Goal: Task Accomplishment & Management: Use online tool/utility

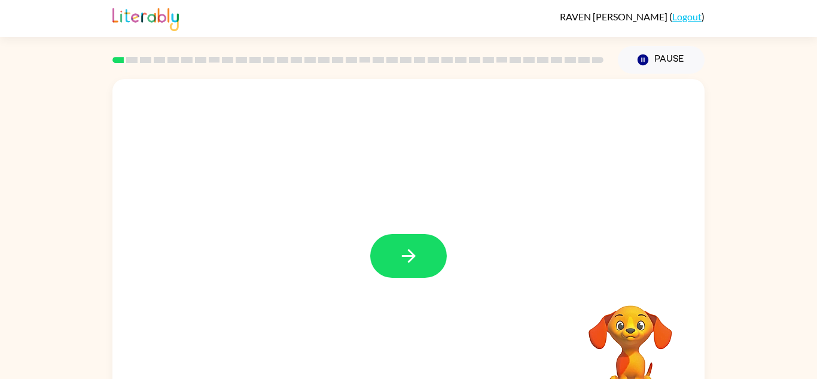
click at [422, 223] on div at bounding box center [408, 250] width 592 height 342
click at [423, 254] on button "button" at bounding box center [408, 256] width 77 height 44
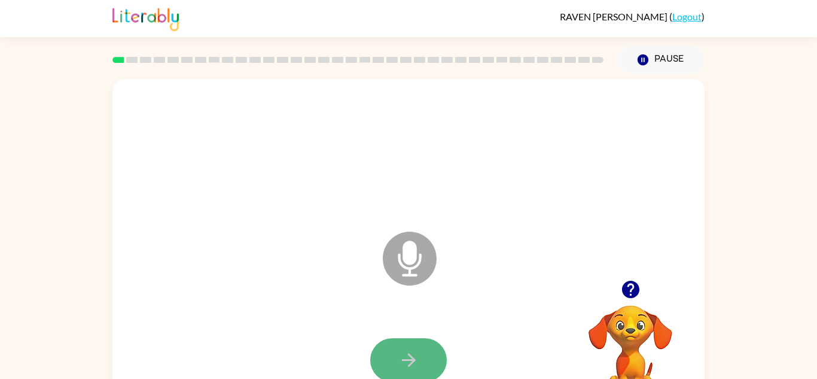
click at [414, 369] on icon "button" at bounding box center [408, 359] width 21 height 21
click at [446, 359] on button "button" at bounding box center [408, 360] width 77 height 44
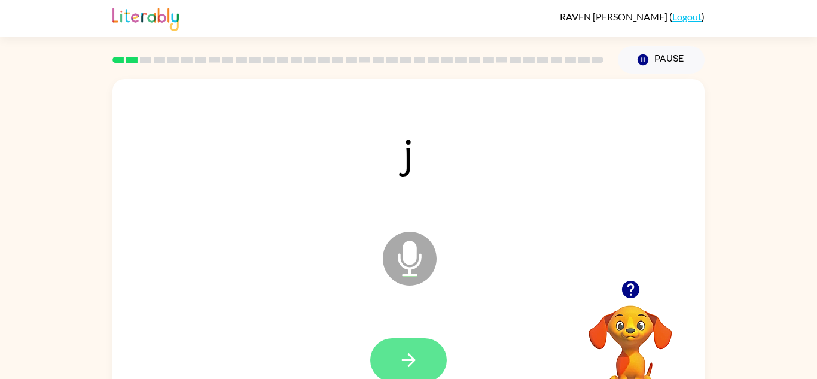
click at [425, 357] on button "button" at bounding box center [408, 360] width 77 height 44
click at [409, 350] on icon "button" at bounding box center [408, 359] width 21 height 21
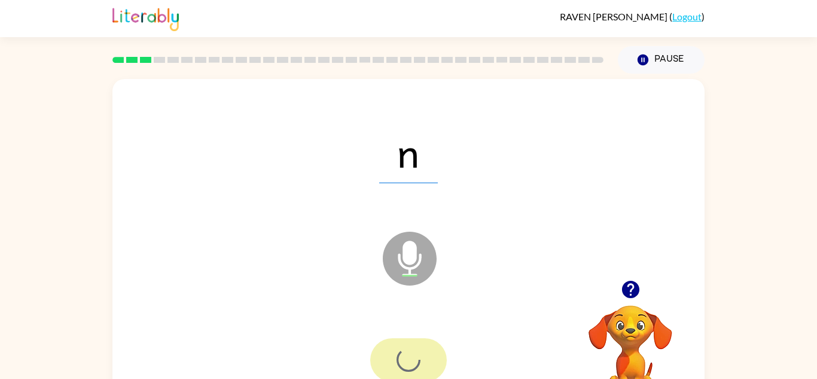
click at [421, 342] on div at bounding box center [408, 360] width 77 height 44
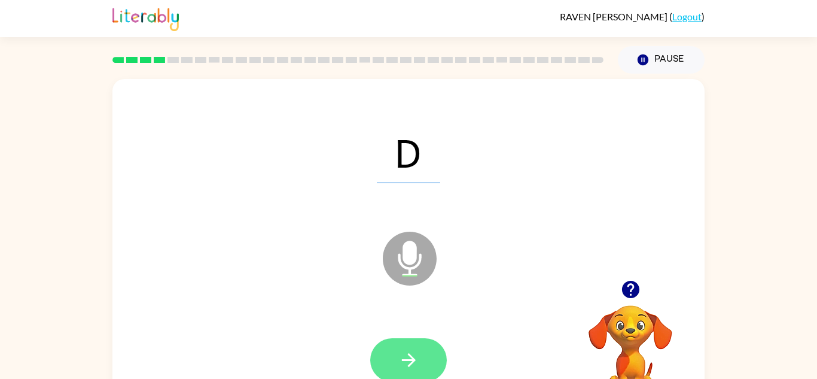
click at [413, 361] on icon "button" at bounding box center [408, 360] width 14 height 14
click at [422, 345] on button "button" at bounding box center [408, 360] width 77 height 44
click at [408, 355] on icon "button" at bounding box center [408, 359] width 21 height 21
click at [409, 356] on icon "button" at bounding box center [408, 359] width 21 height 21
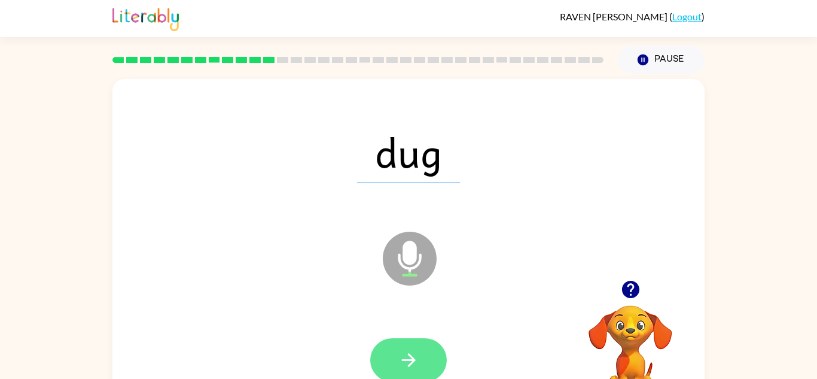
click at [403, 367] on icon "button" at bounding box center [408, 359] width 21 height 21
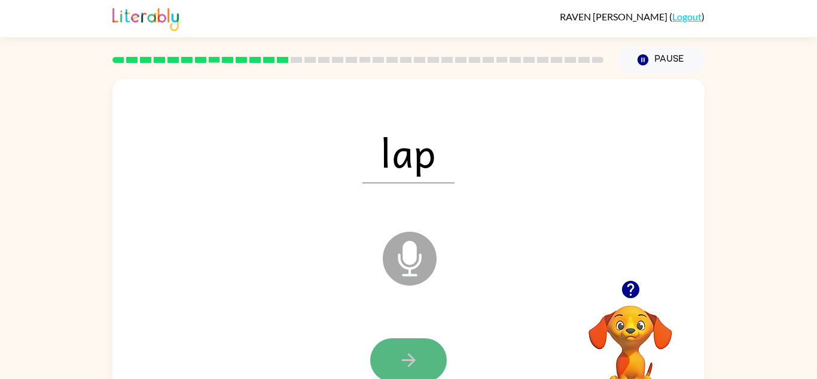
click at [415, 350] on icon "button" at bounding box center [408, 359] width 21 height 21
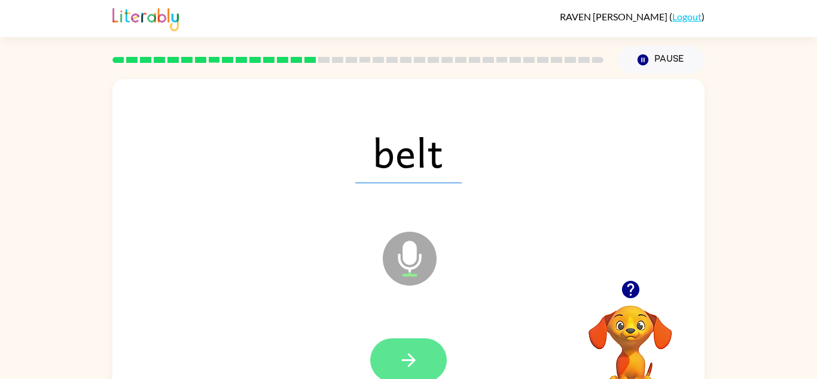
click at [420, 358] on button "button" at bounding box center [408, 360] width 77 height 44
click at [397, 347] on button "button" at bounding box center [408, 360] width 77 height 44
click at [419, 361] on icon "button" at bounding box center [408, 359] width 21 height 21
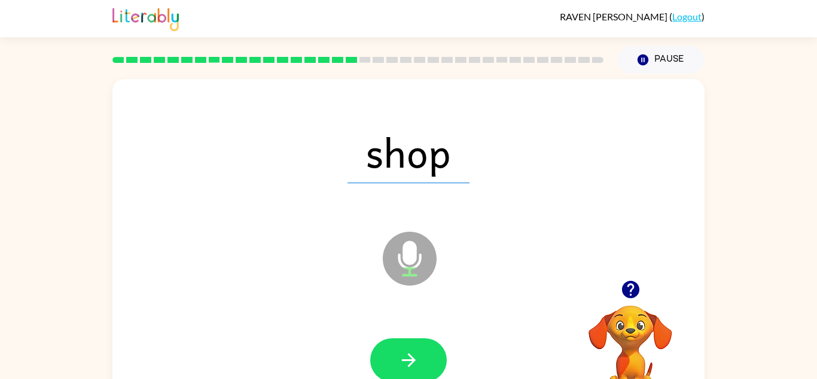
click at [363, 60] on rect at bounding box center [365, 60] width 11 height 6
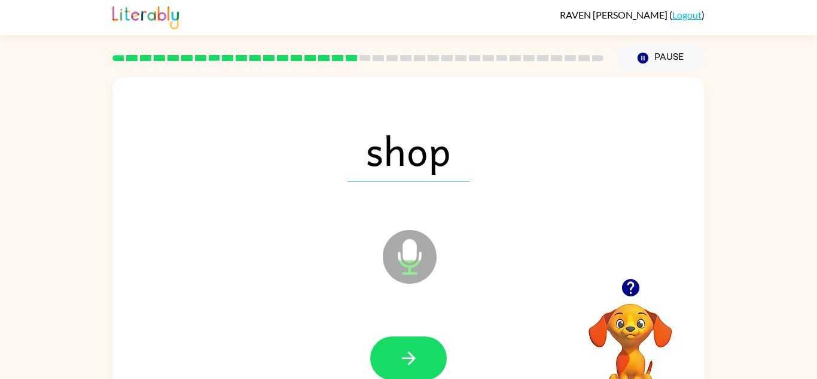
scroll to position [3, 0]
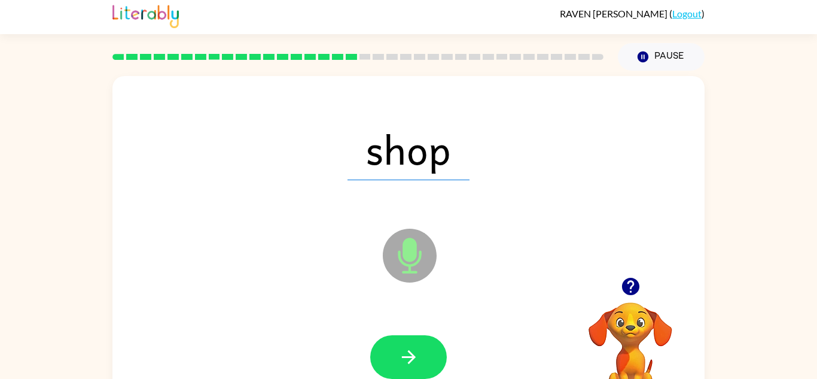
click at [403, 45] on div at bounding box center [358, 57] width 506 height 42
click at [417, 54] on icon at bounding box center [419, 57] width 11 height 6
click at [437, 42] on div at bounding box center [358, 57] width 506 height 42
click at [442, 51] on div at bounding box center [358, 57] width 506 height 42
click at [450, 42] on div at bounding box center [358, 57] width 506 height 42
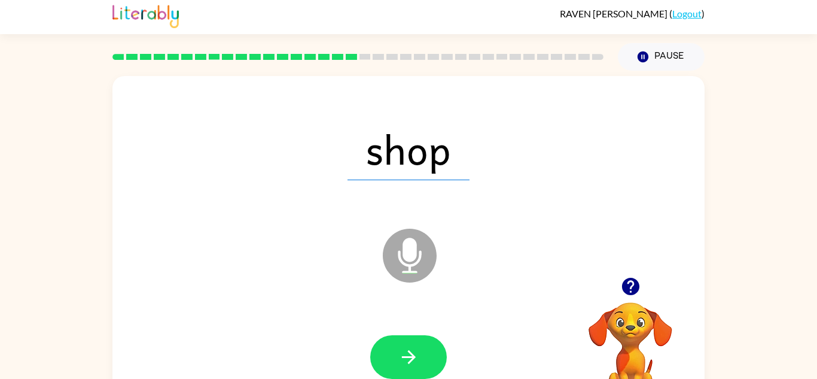
click at [458, 44] on div at bounding box center [358, 57] width 506 height 42
click at [477, 47] on div at bounding box center [358, 57] width 506 height 42
click at [500, 49] on div at bounding box center [358, 57] width 506 height 42
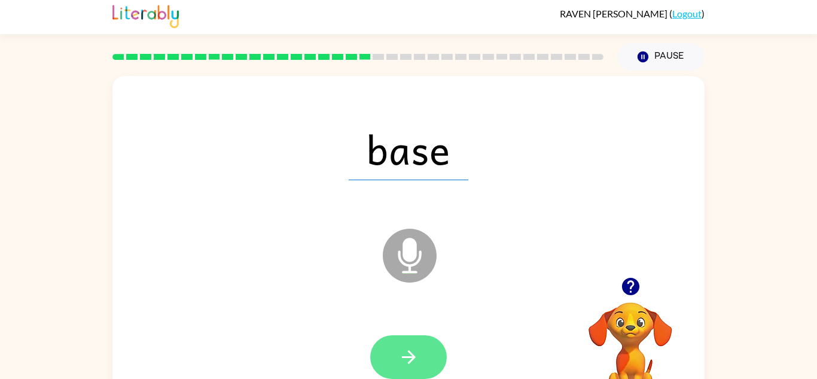
click at [414, 347] on icon "button" at bounding box center [408, 356] width 21 height 21
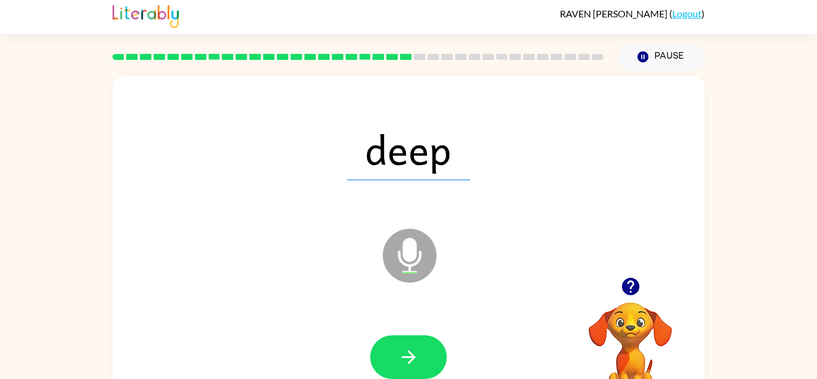
click at [531, 303] on icon "Microphone The Microphone is here when it is your turn to talk" at bounding box center [469, 271] width 179 height 90
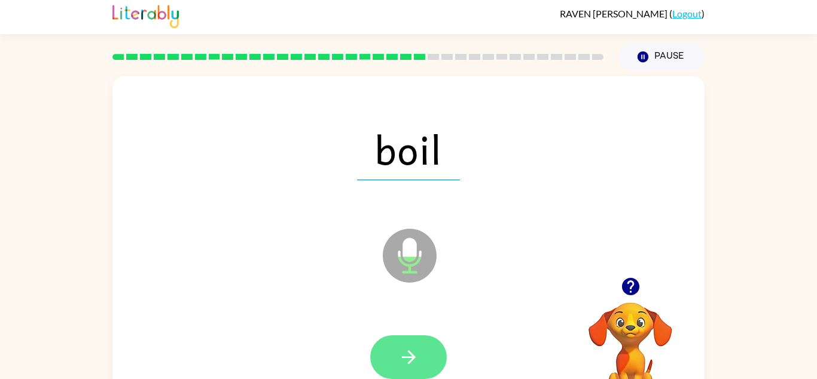
click at [430, 362] on button "button" at bounding box center [408, 357] width 77 height 44
click at [405, 352] on icon "button" at bounding box center [408, 356] width 21 height 21
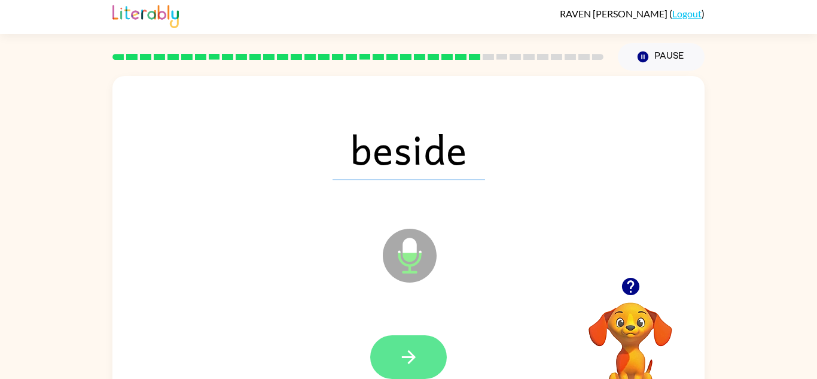
click at [428, 338] on button "button" at bounding box center [408, 357] width 77 height 44
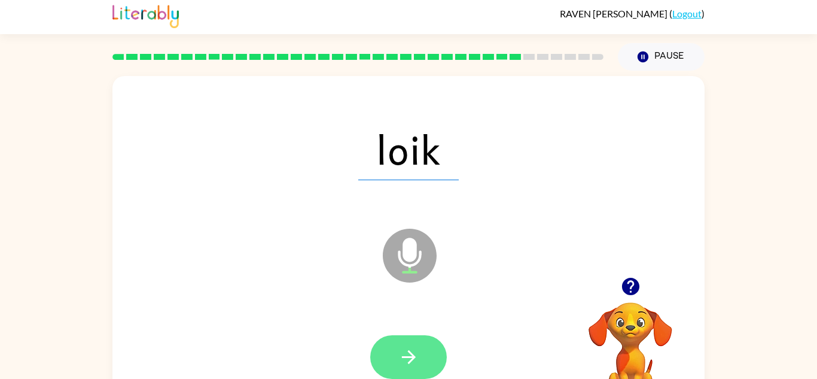
click at [398, 368] on button "button" at bounding box center [408, 357] width 77 height 44
click at [416, 355] on icon "button" at bounding box center [408, 356] width 21 height 21
click at [401, 357] on icon "button" at bounding box center [408, 356] width 21 height 21
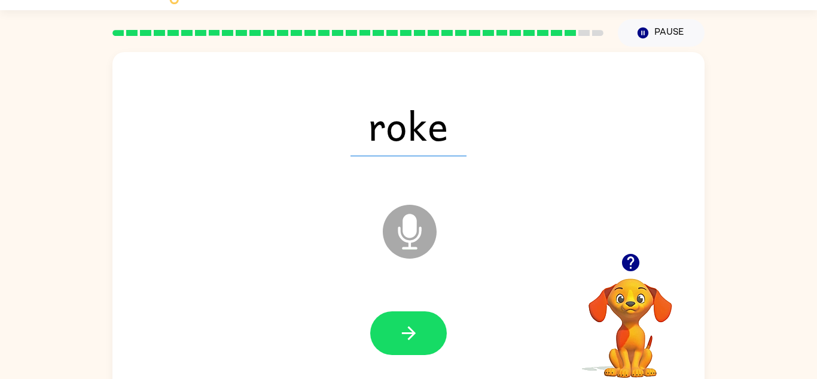
scroll to position [42, 0]
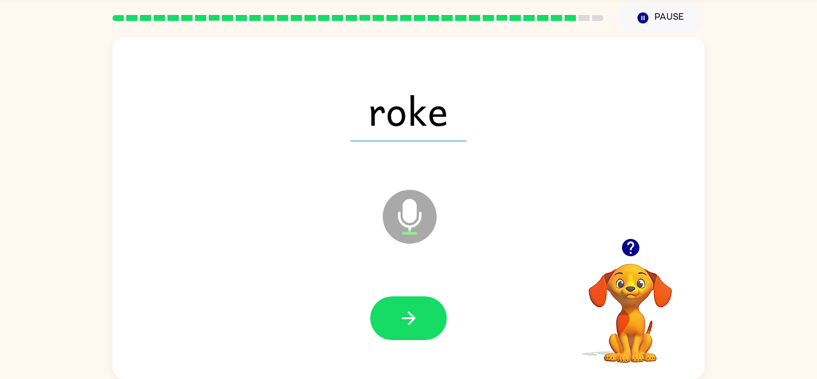
click at [400, 351] on div at bounding box center [408, 318] width 568 height 98
click at [421, 327] on button "button" at bounding box center [408, 318] width 77 height 44
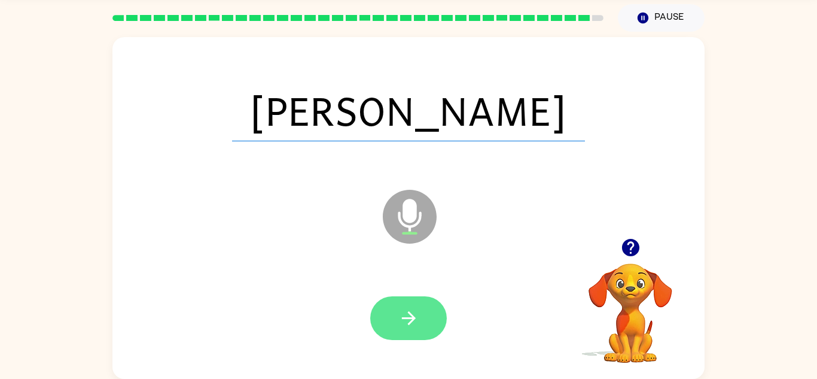
click at [418, 321] on icon "button" at bounding box center [408, 318] width 21 height 21
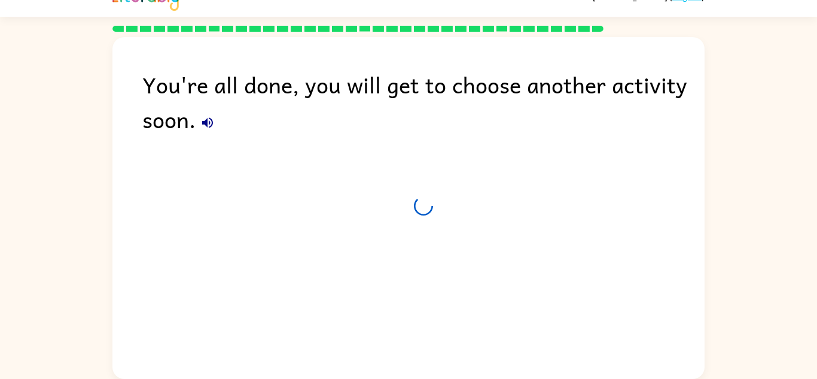
scroll to position [20, 0]
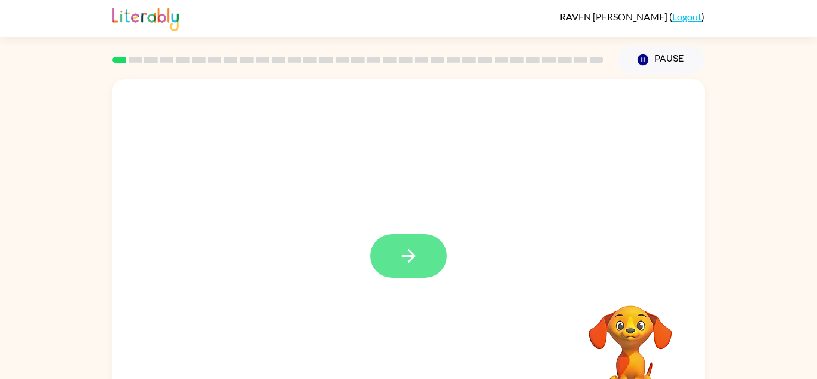
click at [384, 240] on button "button" at bounding box center [408, 256] width 77 height 44
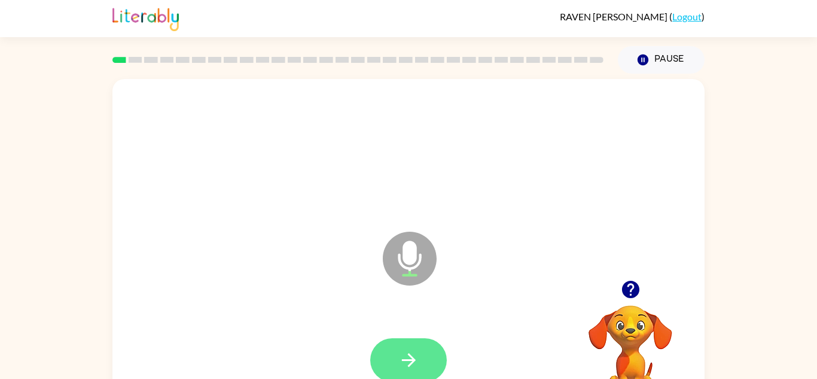
click at [407, 346] on button "button" at bounding box center [408, 360] width 77 height 44
click at [406, 348] on button "button" at bounding box center [408, 360] width 77 height 44
click at [421, 339] on button "button" at bounding box center [408, 360] width 77 height 44
click at [409, 367] on icon "button" at bounding box center [408, 360] width 14 height 14
click at [409, 348] on button "button" at bounding box center [408, 360] width 77 height 44
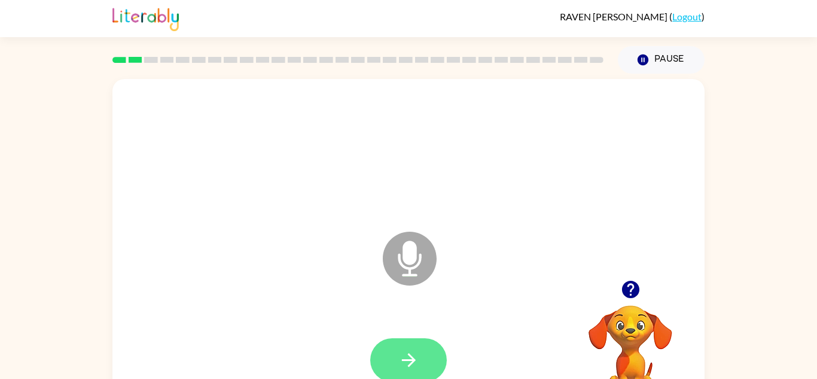
click at [424, 356] on button "button" at bounding box center [408, 360] width 77 height 44
click at [421, 355] on button "button" at bounding box center [408, 360] width 77 height 44
click at [420, 351] on button "button" at bounding box center [408, 360] width 77 height 44
click at [410, 349] on icon "button" at bounding box center [408, 359] width 21 height 21
click at [412, 348] on button "button" at bounding box center [408, 360] width 77 height 44
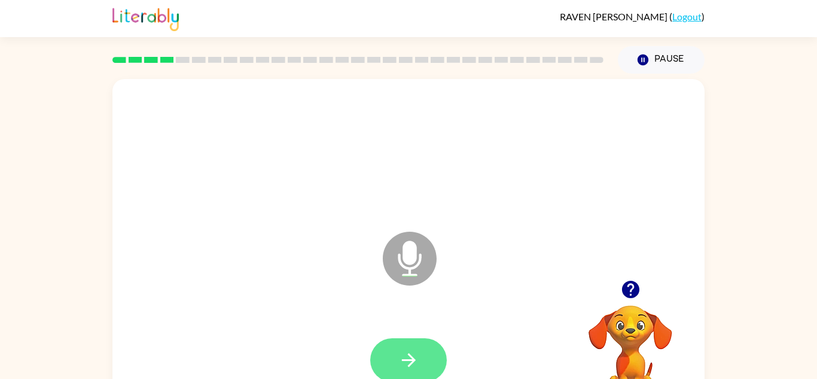
click at [419, 351] on icon "button" at bounding box center [408, 359] width 21 height 21
click at [422, 360] on button "button" at bounding box center [408, 360] width 77 height 44
click at [418, 361] on icon "button" at bounding box center [408, 359] width 21 height 21
click at [406, 361] on icon "button" at bounding box center [408, 359] width 21 height 21
click at [413, 363] on icon "button" at bounding box center [408, 359] width 21 height 21
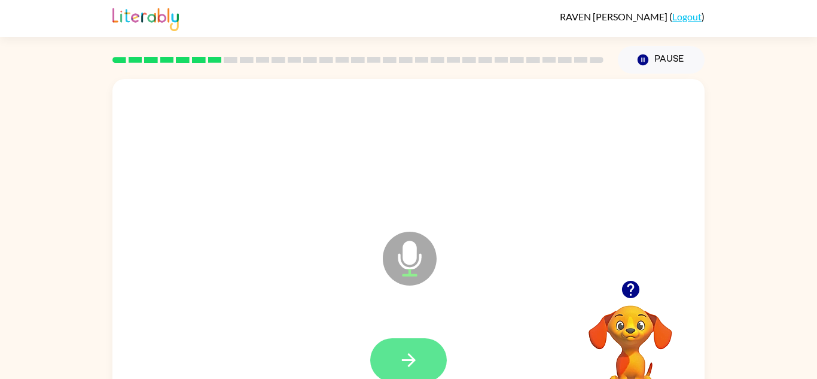
click at [402, 367] on icon "button" at bounding box center [408, 359] width 21 height 21
click at [423, 340] on button "button" at bounding box center [408, 360] width 77 height 44
click at [426, 339] on button "button" at bounding box center [408, 360] width 77 height 44
click at [430, 352] on div at bounding box center [408, 360] width 77 height 44
click at [416, 343] on button "button" at bounding box center [408, 360] width 77 height 44
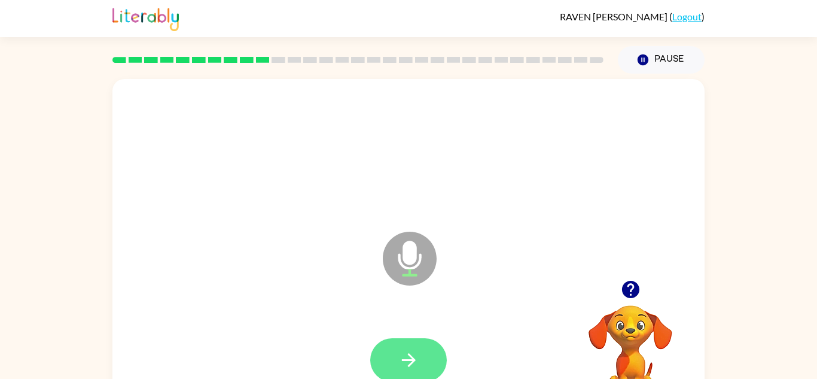
click at [418, 359] on icon "button" at bounding box center [408, 359] width 21 height 21
click at [416, 373] on button "button" at bounding box center [408, 360] width 77 height 44
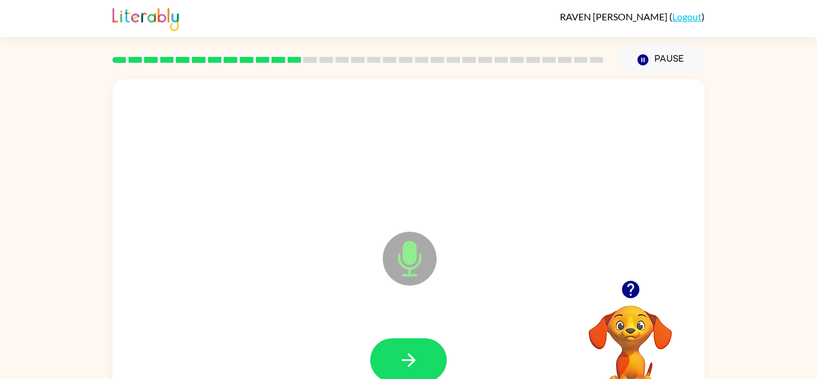
scroll to position [2, 0]
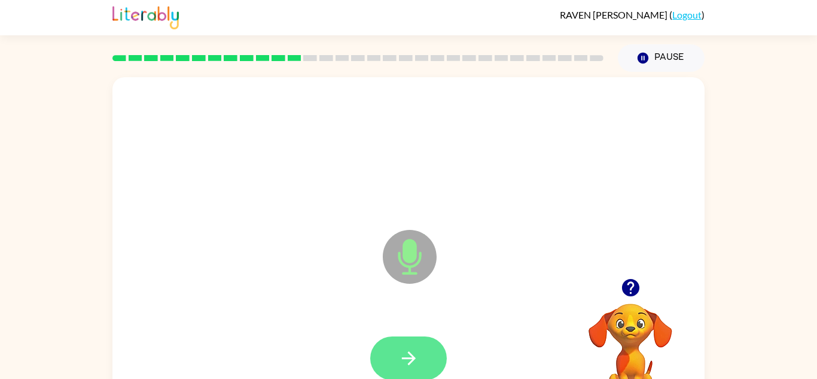
click at [413, 357] on icon "button" at bounding box center [408, 358] width 14 height 14
click at [412, 365] on icon "button" at bounding box center [408, 358] width 21 height 21
click at [416, 359] on icon "button" at bounding box center [408, 358] width 21 height 21
click at [416, 348] on icon "button" at bounding box center [408, 358] width 21 height 21
click at [421, 357] on button "button" at bounding box center [408, 358] width 77 height 44
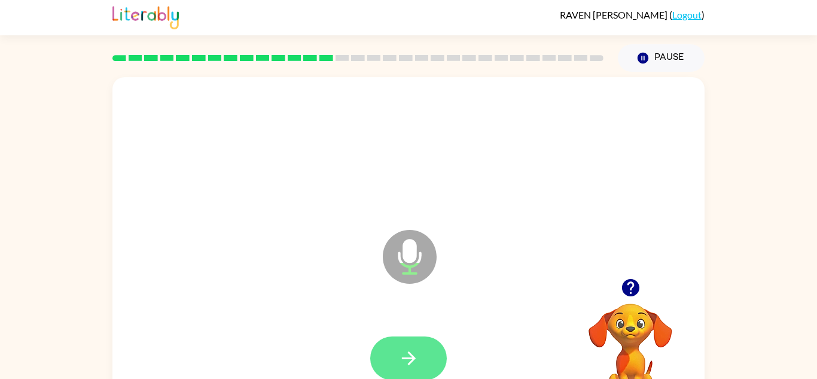
click at [410, 342] on button "button" at bounding box center [408, 358] width 77 height 44
click at [430, 337] on button "button" at bounding box center [408, 358] width 77 height 44
click at [429, 354] on button "button" at bounding box center [408, 358] width 77 height 44
click at [416, 351] on icon "button" at bounding box center [408, 358] width 21 height 21
click at [419, 342] on button "button" at bounding box center [408, 358] width 77 height 44
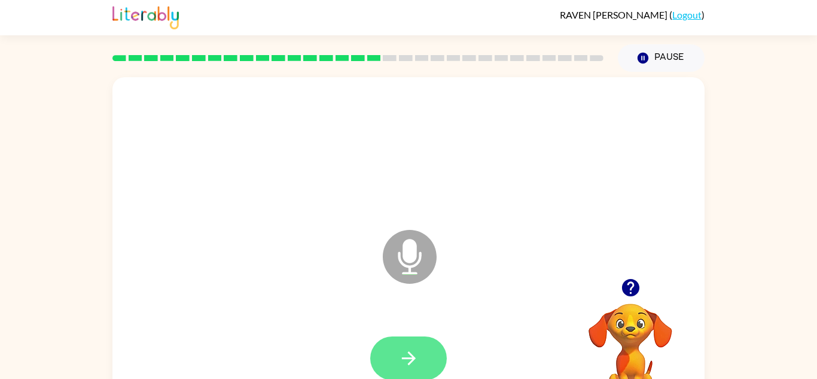
click at [396, 342] on button "button" at bounding box center [408, 358] width 77 height 44
click at [411, 339] on button "button" at bounding box center [408, 358] width 77 height 44
click at [420, 342] on div at bounding box center [408, 358] width 77 height 44
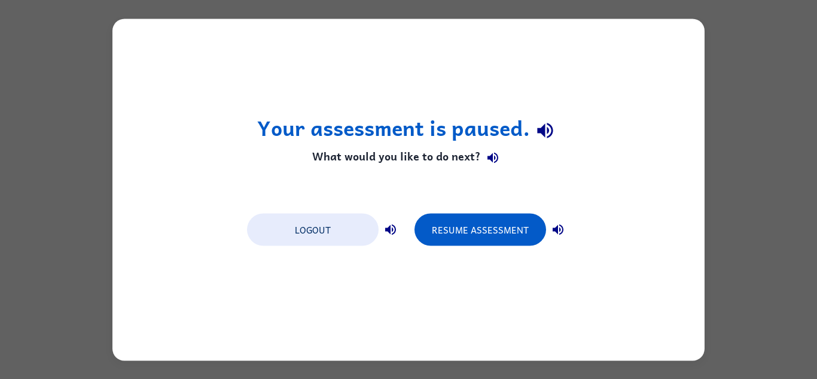
scroll to position [0, 0]
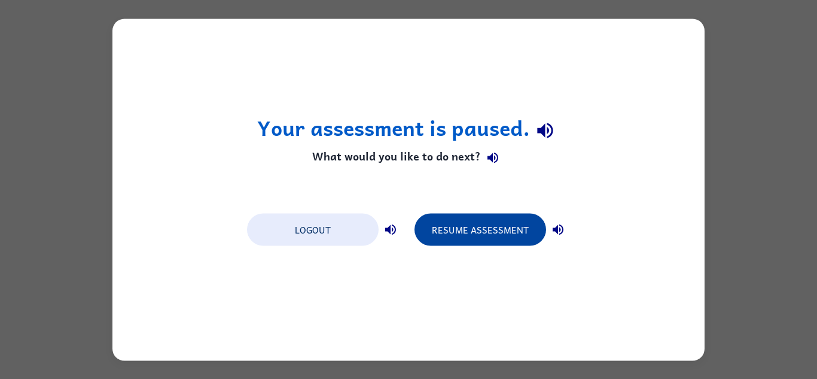
click at [460, 228] on button "Resume Assessment" at bounding box center [481, 229] width 132 height 32
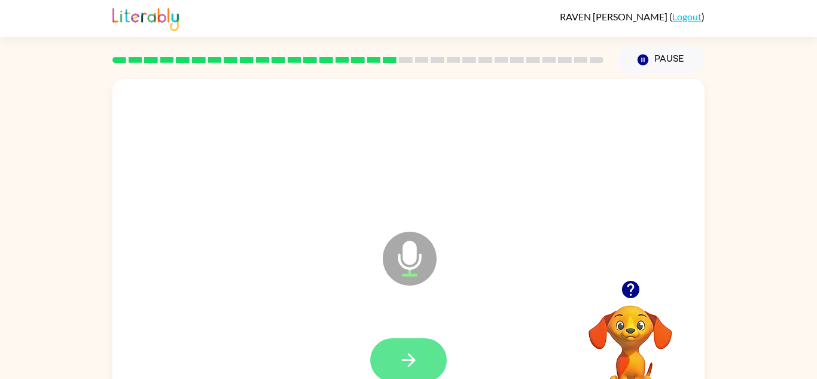
click at [406, 348] on button "button" at bounding box center [408, 360] width 77 height 44
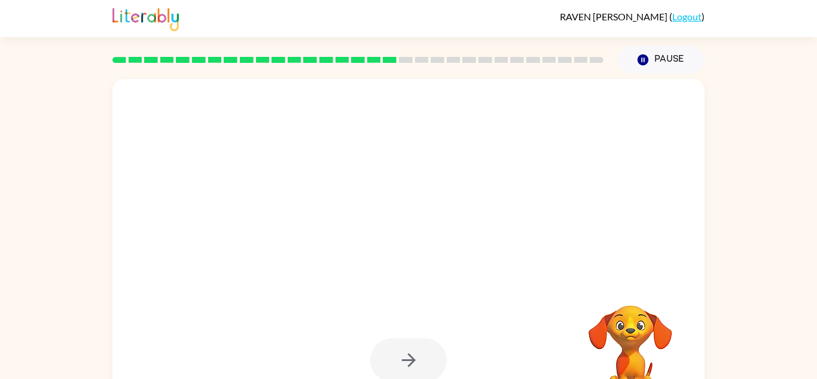
click at [422, 348] on div at bounding box center [408, 360] width 77 height 44
click at [459, 256] on div at bounding box center [408, 250] width 592 height 342
click at [476, 224] on div at bounding box center [379, 228] width 511 height 43
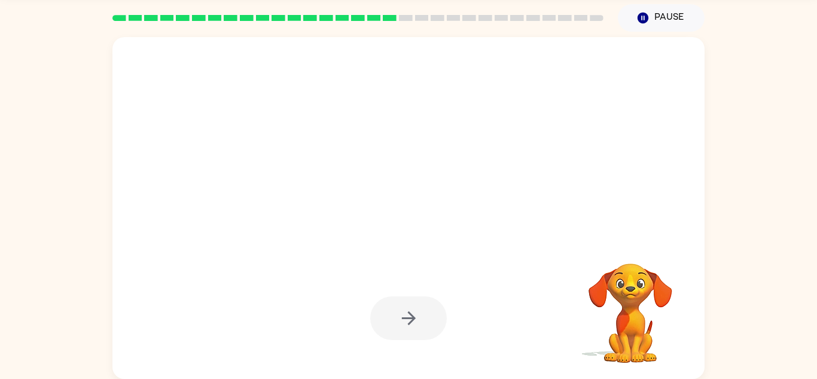
click at [623, 337] on video "Your browser must support playing .mp4 files to use Literably. Please try using…" at bounding box center [631, 305] width 120 height 120
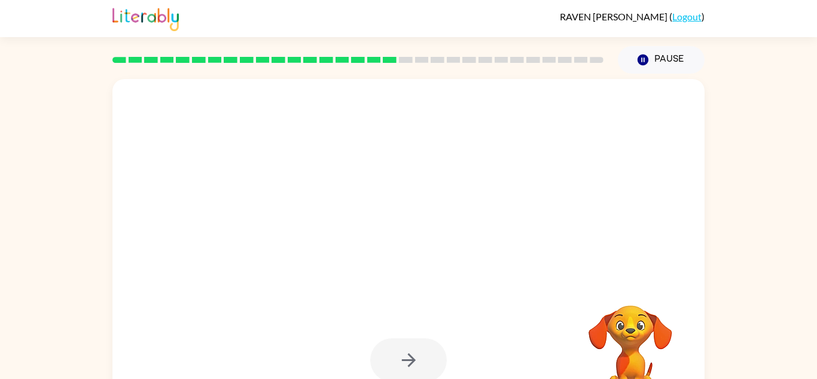
click at [625, 225] on div at bounding box center [379, 228] width 511 height 43
click at [622, 185] on div at bounding box center [408, 152] width 568 height 98
click at [611, 182] on div at bounding box center [408, 152] width 568 height 98
click at [611, 178] on div at bounding box center [408, 152] width 568 height 98
click at [604, 183] on div at bounding box center [408, 152] width 568 height 98
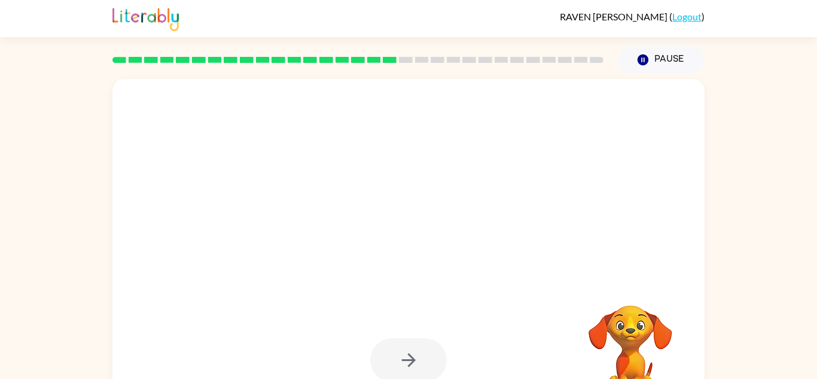
click at [637, 239] on div at bounding box center [408, 250] width 592 height 342
click at [653, 212] on div at bounding box center [408, 250] width 592 height 342
click at [650, 201] on div at bounding box center [408, 250] width 592 height 342
click at [403, 59] on rect at bounding box center [406, 60] width 14 height 6
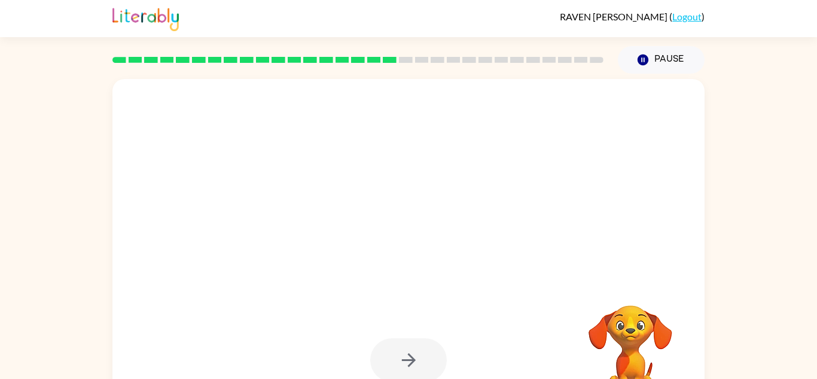
click at [403, 59] on rect at bounding box center [406, 60] width 14 height 6
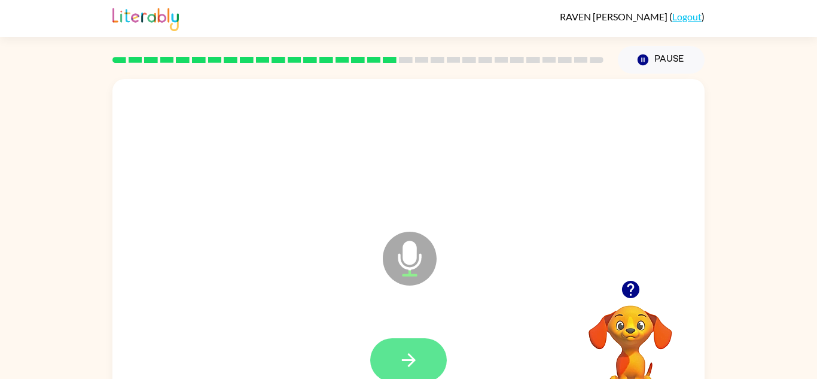
click at [431, 349] on button "button" at bounding box center [408, 360] width 77 height 44
click at [436, 364] on button "button" at bounding box center [408, 360] width 77 height 44
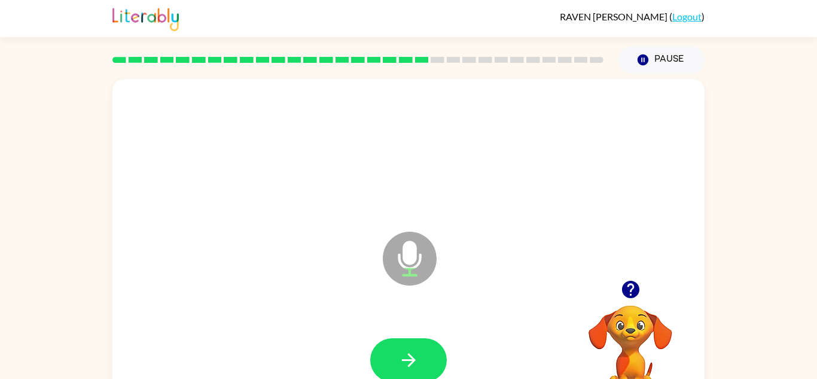
click at [436, 364] on button "button" at bounding box center [408, 360] width 77 height 44
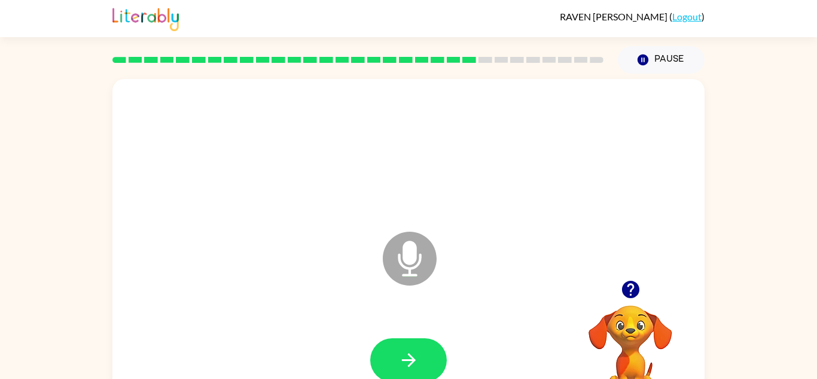
click at [436, 364] on button "button" at bounding box center [408, 360] width 77 height 44
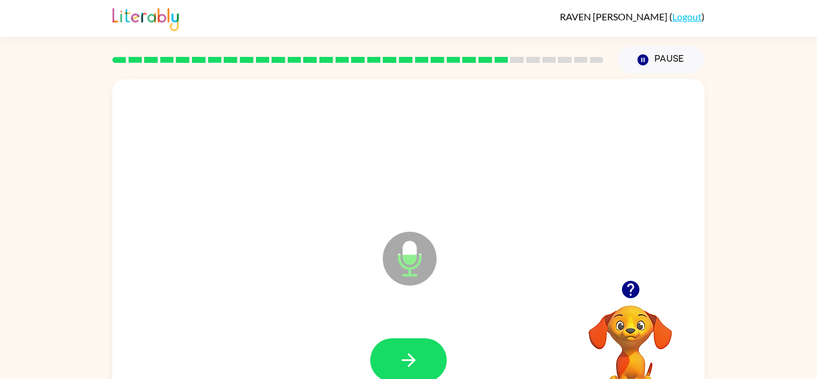
click at [512, 279] on icon "Microphone The Microphone is here when it is your turn to talk" at bounding box center [469, 274] width 179 height 90
click at [452, 321] on div at bounding box center [408, 360] width 568 height 98
click at [436, 331] on div at bounding box center [408, 360] width 568 height 98
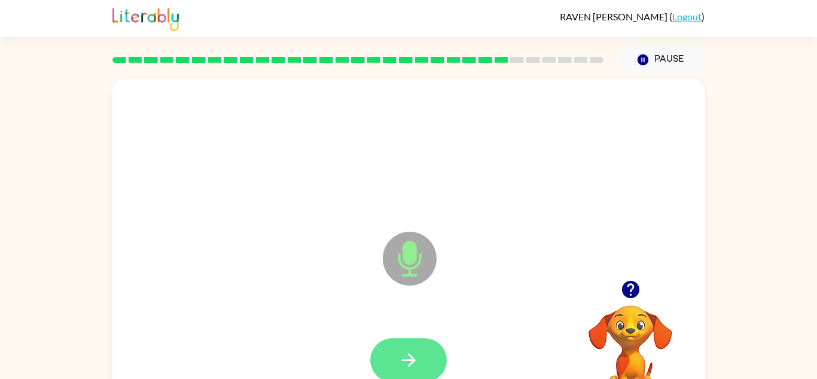
click at [404, 373] on button "button" at bounding box center [408, 360] width 77 height 44
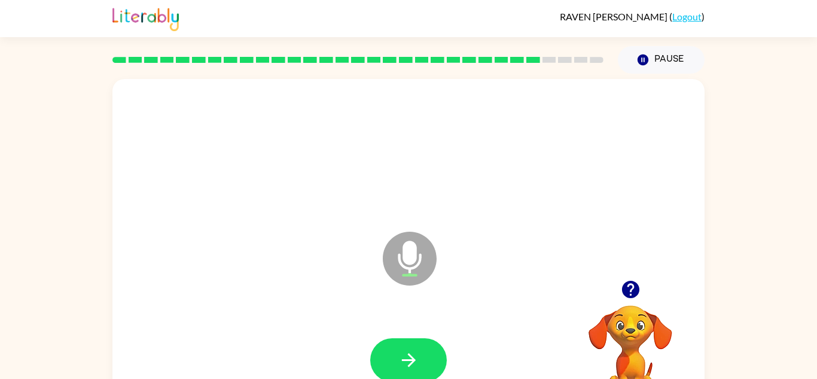
click at [404, 373] on button "button" at bounding box center [408, 360] width 77 height 44
click at [406, 364] on icon "button" at bounding box center [408, 359] width 21 height 21
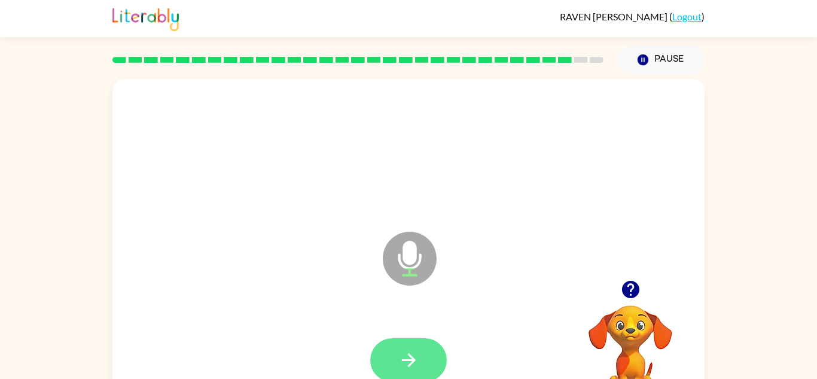
click at [406, 359] on icon "button" at bounding box center [408, 360] width 14 height 14
